Goal: Information Seeking & Learning: Learn about a topic

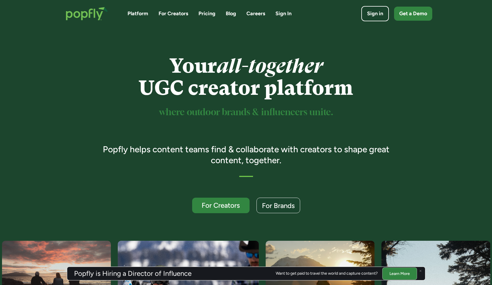
click at [207, 12] on link "Pricing" at bounding box center [206, 13] width 17 height 7
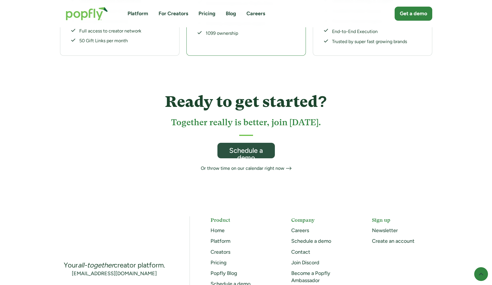
scroll to position [352, 0]
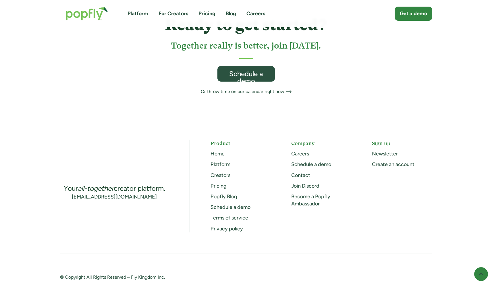
click at [215, 172] on link "Creators" at bounding box center [220, 175] width 20 height 6
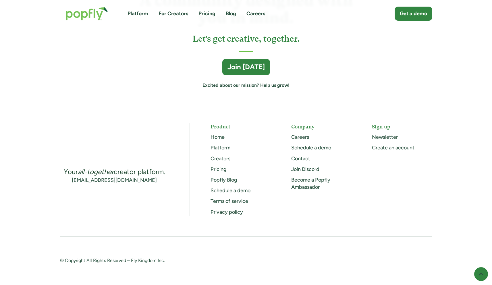
scroll to position [1578, 0]
click at [224, 170] on link "Pricing" at bounding box center [218, 169] width 16 height 6
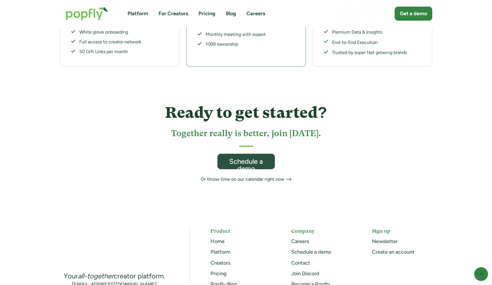
scroll to position [354, 0]
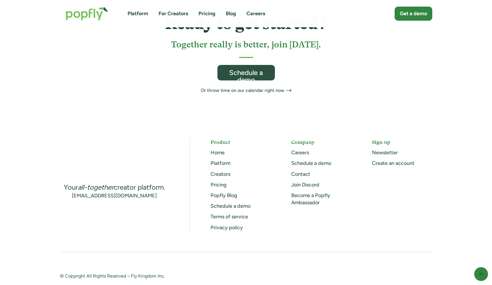
click at [224, 160] on link "Platform" at bounding box center [220, 163] width 20 height 6
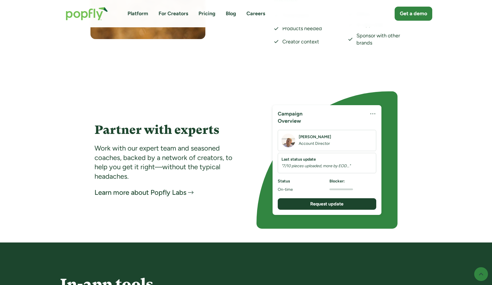
scroll to position [1098, 0]
